Goal: Navigation & Orientation: Go to known website

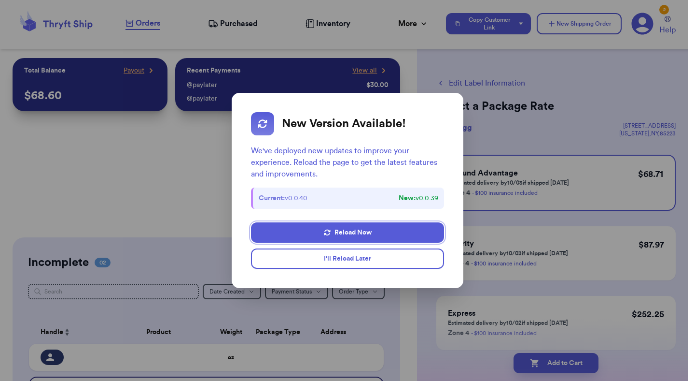
scroll to position [134, 0]
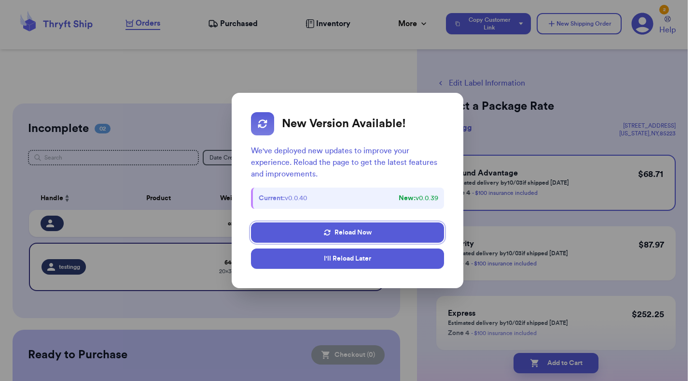
click at [386, 262] on button "I'll Reload Later" at bounding box center [347, 258] width 193 height 20
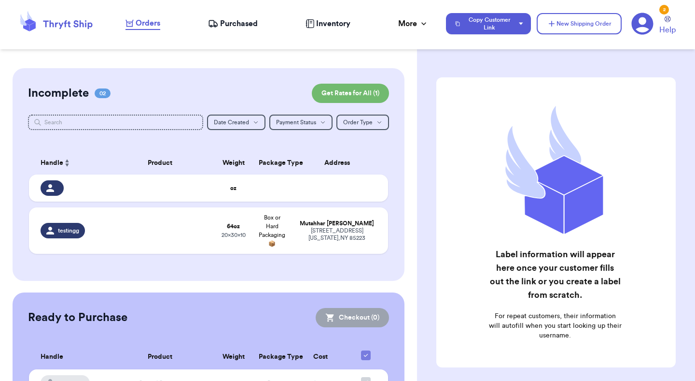
scroll to position [172, 0]
